Goal: Information Seeking & Learning: Learn about a topic

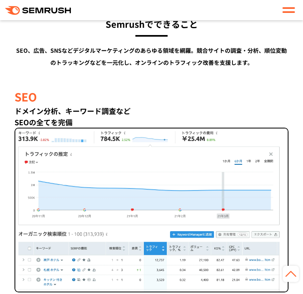
scroll to position [523, 0]
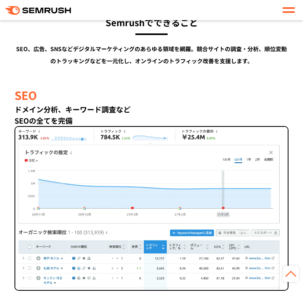
drag, startPoint x: 68, startPoint y: 45, endPoint x: 212, endPoint y: 60, distance: 145.6
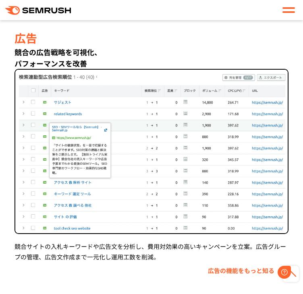
scroll to position [0, 0]
drag, startPoint x: 20, startPoint y: 67, endPoint x: 144, endPoint y: 89, distance: 126.0
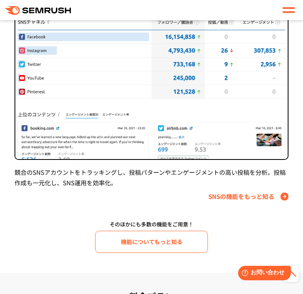
scroll to position [1167, 0]
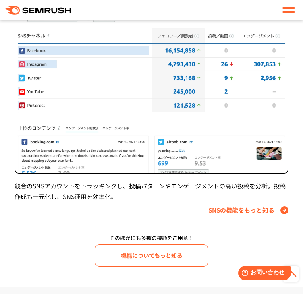
drag, startPoint x: 148, startPoint y: 101, endPoint x: 52, endPoint y: 71, distance: 101.3
drag, startPoint x: 9, startPoint y: 81, endPoint x: 202, endPoint y: 96, distance: 193.3
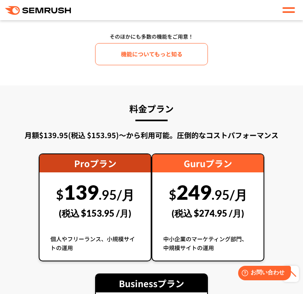
drag, startPoint x: 22, startPoint y: 89, endPoint x: 236, endPoint y: 93, distance: 214.1
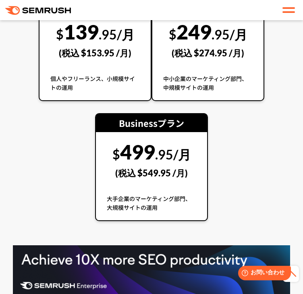
scroll to position [1489, 0]
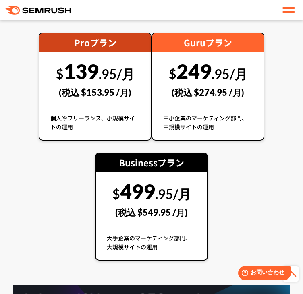
drag, startPoint x: 16, startPoint y: 81, endPoint x: 167, endPoint y: 107, distance: 153.6
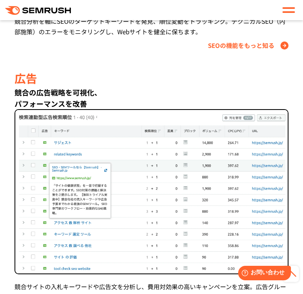
scroll to position [563, 0]
